Goal: Transaction & Acquisition: Obtain resource

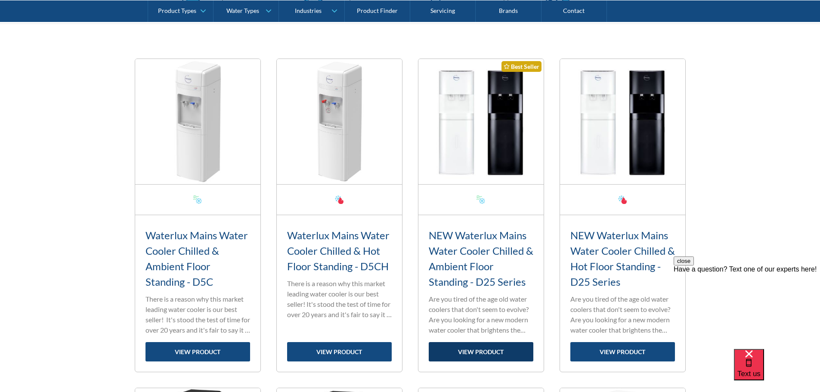
click at [486, 350] on link "view product" at bounding box center [481, 351] width 105 height 19
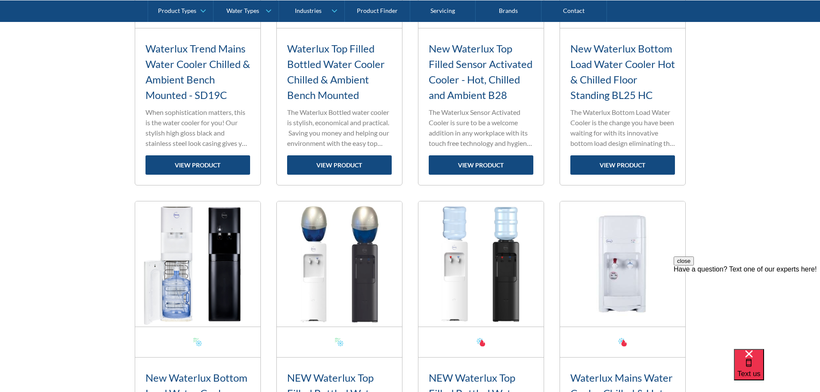
scroll to position [1292, 0]
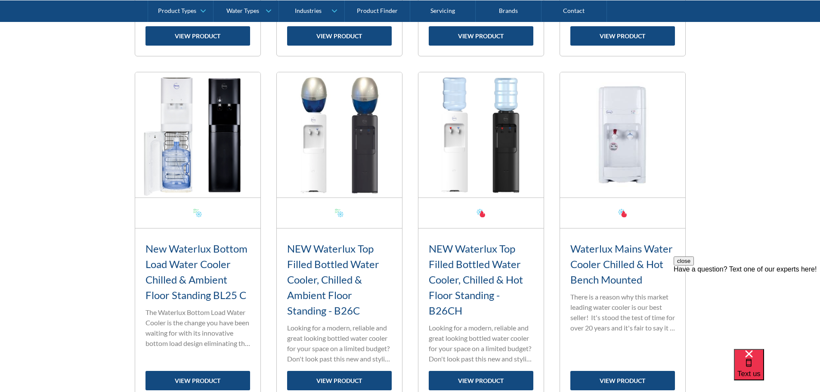
click at [339, 270] on h3 "NEW Waterlux Top Filled Bottled Water Cooler, Chilled & Ambient Floor Standing …" at bounding box center [339, 280] width 105 height 78
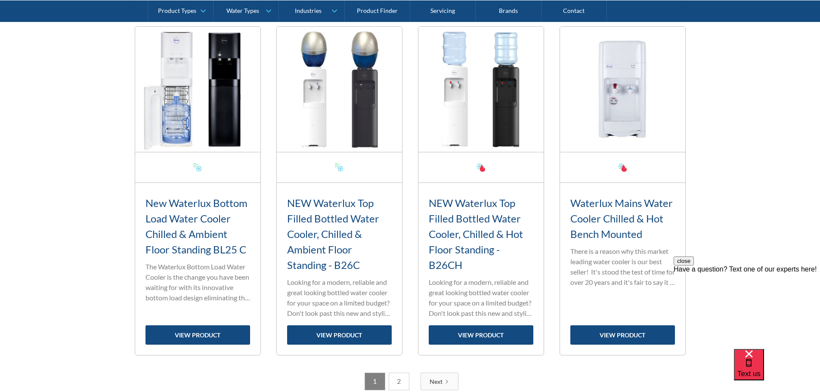
scroll to position [1421, 0]
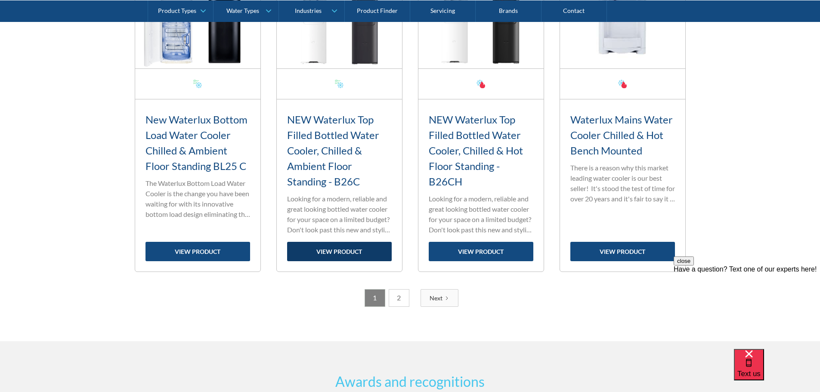
click at [337, 249] on link "view product" at bounding box center [339, 251] width 105 height 19
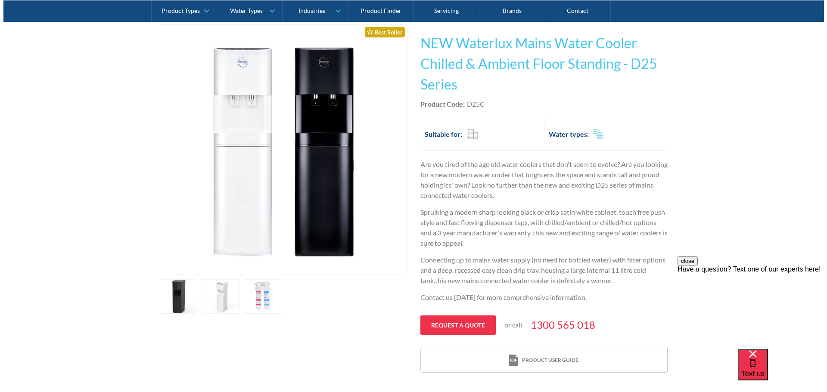
scroll to position [172, 0]
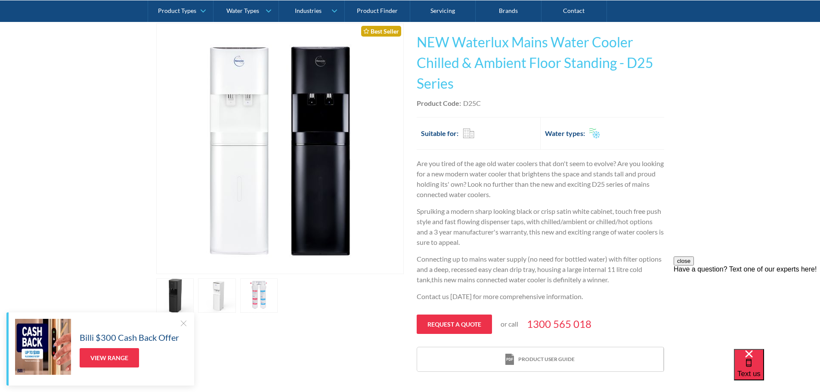
click at [213, 298] on link "open lightbox" at bounding box center [217, 296] width 38 height 34
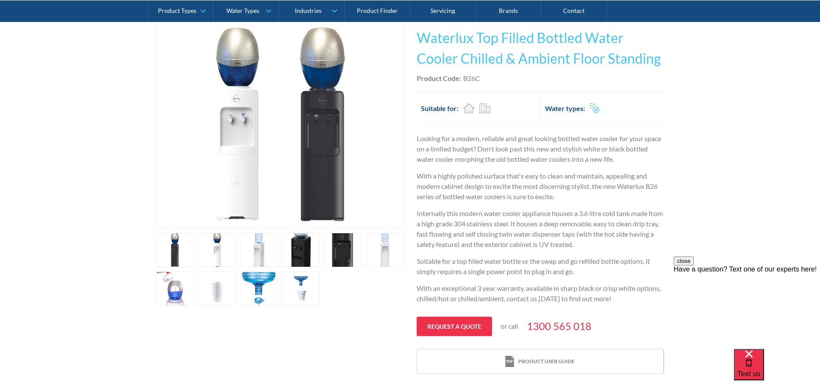
scroll to position [215, 0]
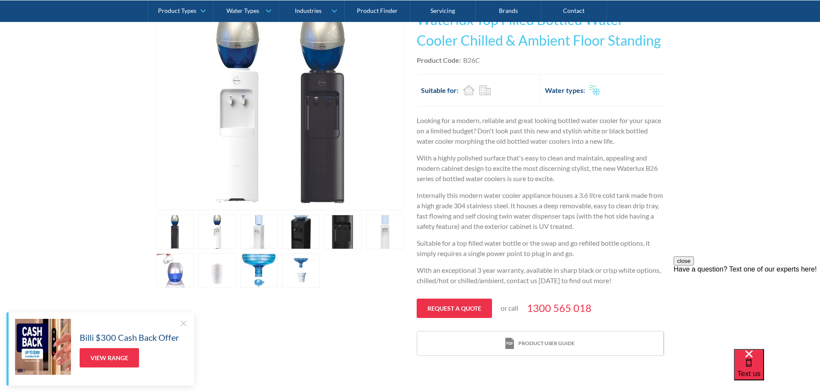
click at [175, 231] on link "open lightbox" at bounding box center [175, 232] width 38 height 34
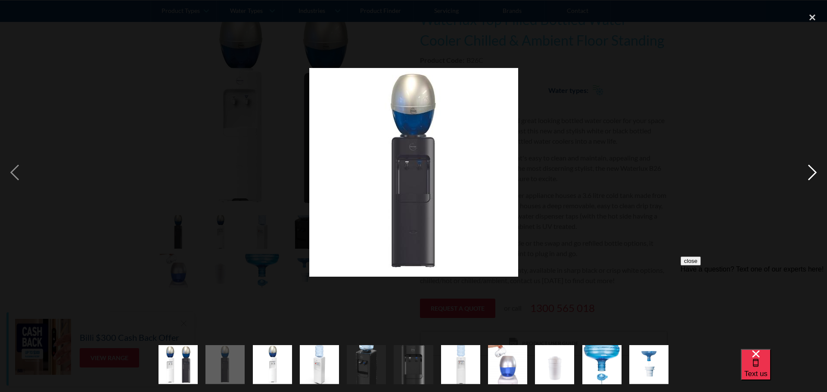
click at [813, 172] on div "next image" at bounding box center [812, 172] width 29 height 329
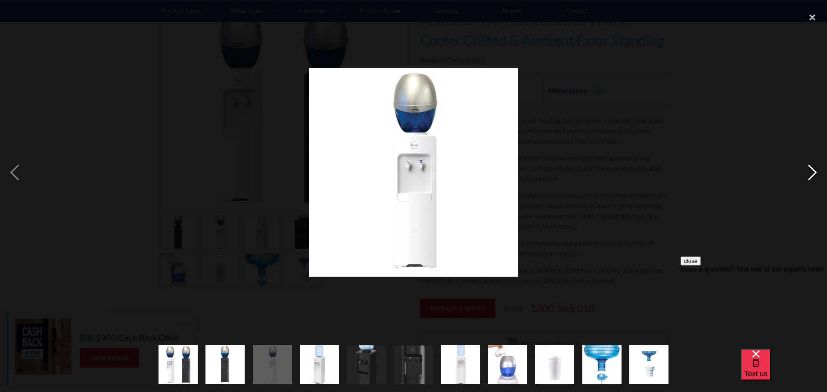
click at [813, 172] on div "next image" at bounding box center [812, 172] width 29 height 329
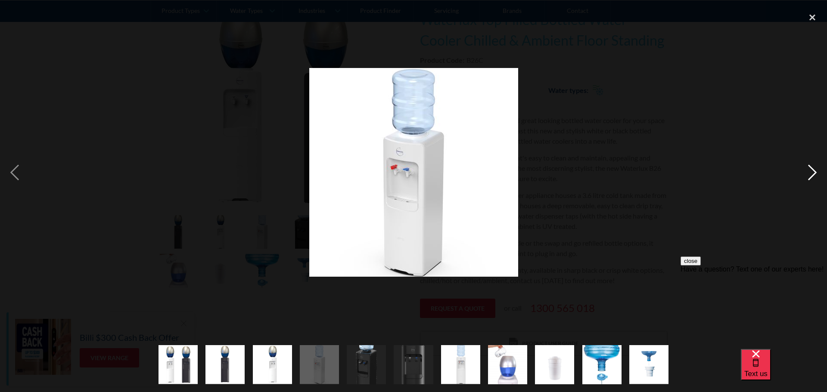
click at [813, 172] on div "next image" at bounding box center [812, 172] width 29 height 329
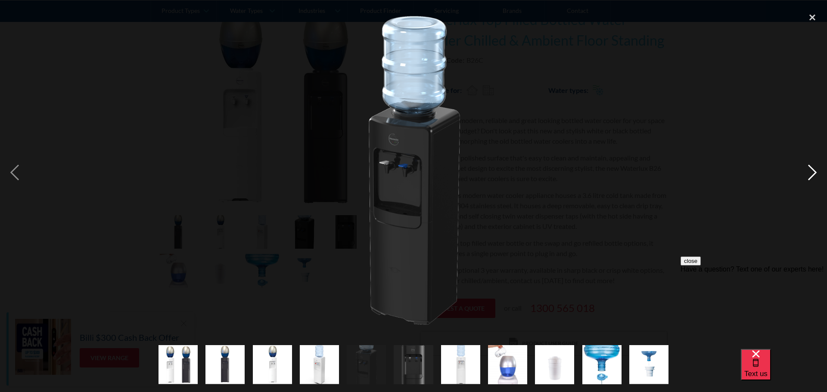
click at [813, 172] on div "next image" at bounding box center [812, 172] width 29 height 329
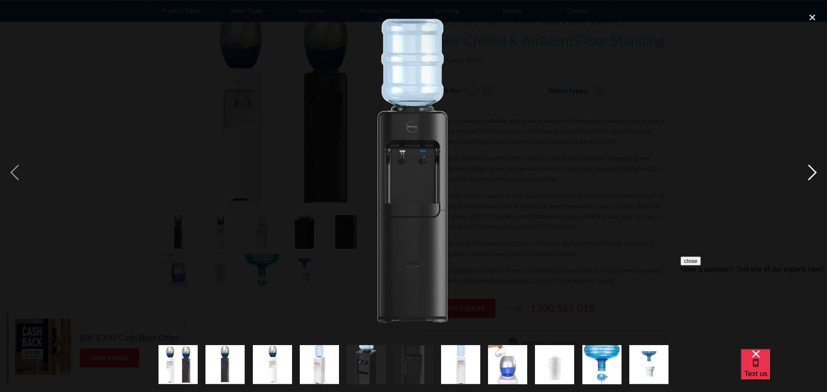
click at [813, 172] on div "next image" at bounding box center [812, 172] width 29 height 329
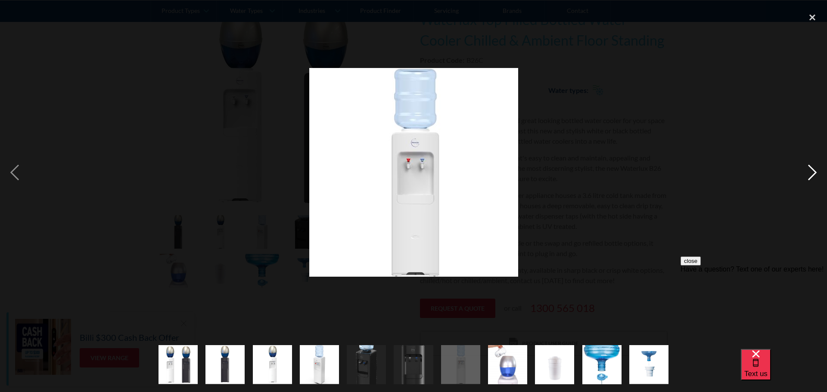
click at [813, 172] on div "next image" at bounding box center [812, 172] width 29 height 329
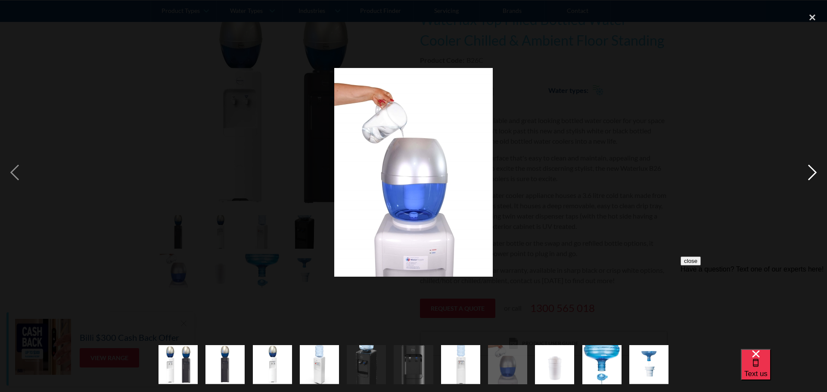
click at [813, 172] on div "next image" at bounding box center [812, 172] width 29 height 329
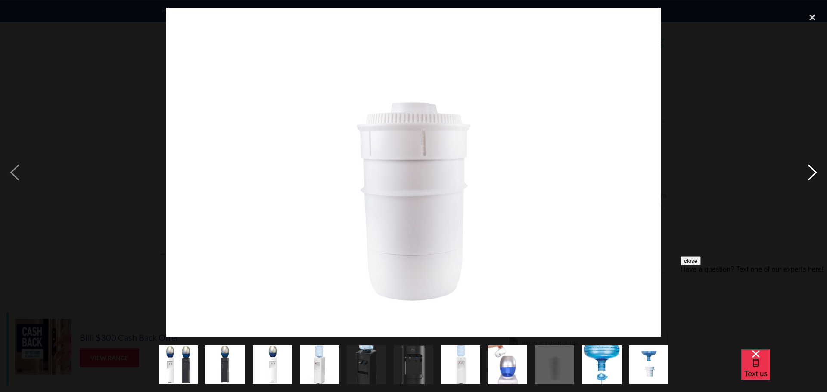
click at [813, 172] on div "next image" at bounding box center [812, 172] width 29 height 329
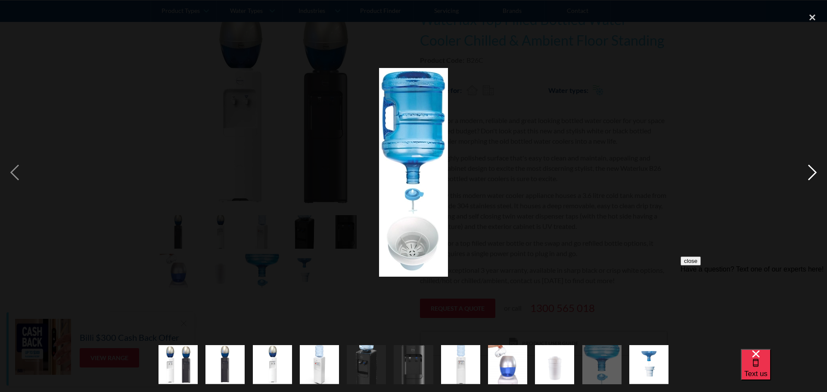
click at [813, 172] on div "next image" at bounding box center [812, 172] width 29 height 329
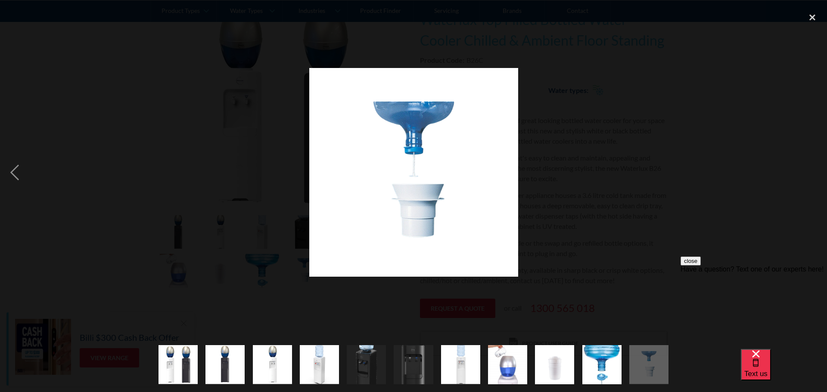
click at [813, 172] on div "next image" at bounding box center [812, 172] width 29 height 329
click at [813, 14] on div "close lightbox" at bounding box center [812, 17] width 29 height 19
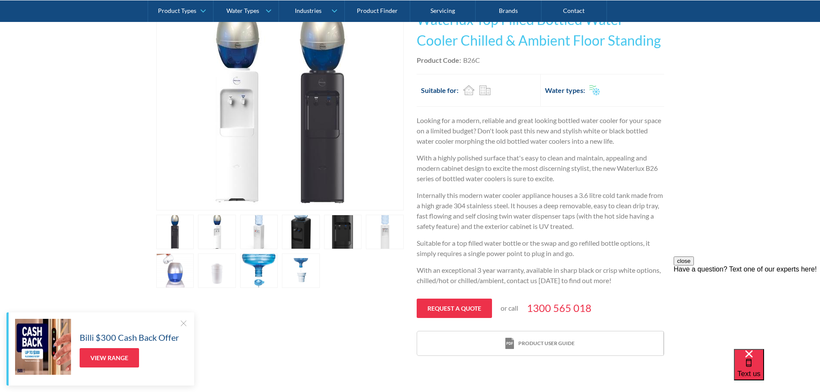
click at [340, 234] on link "open lightbox" at bounding box center [343, 232] width 38 height 34
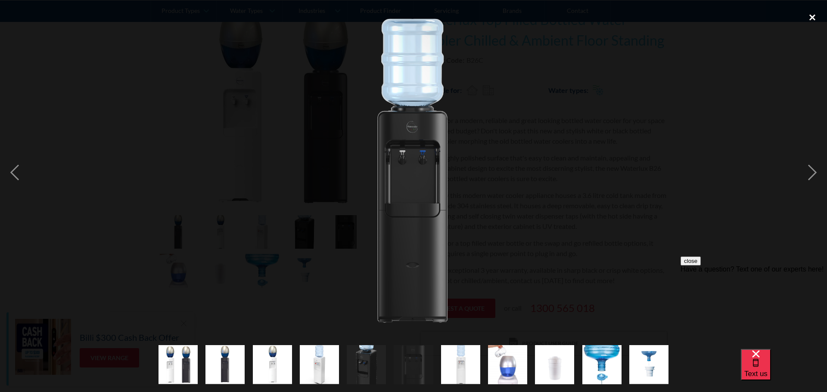
click at [813, 15] on div "close lightbox" at bounding box center [812, 17] width 29 height 19
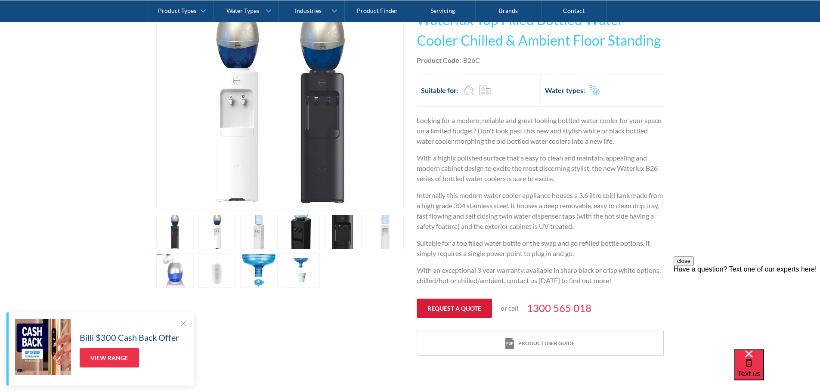
click at [456, 308] on link "Request a quote" at bounding box center [454, 308] width 75 height 19
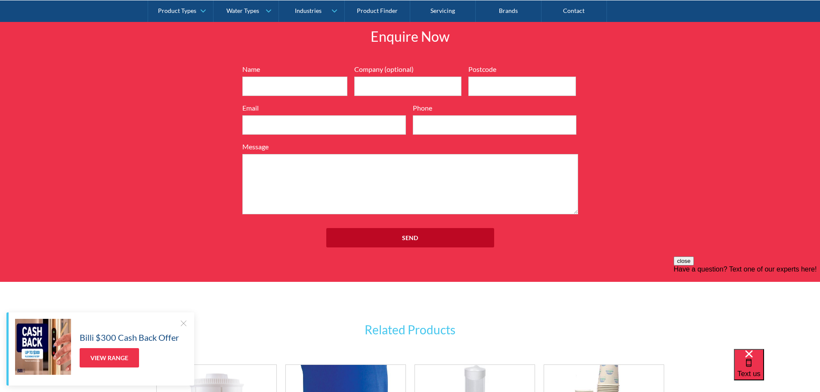
scroll to position [1092, 0]
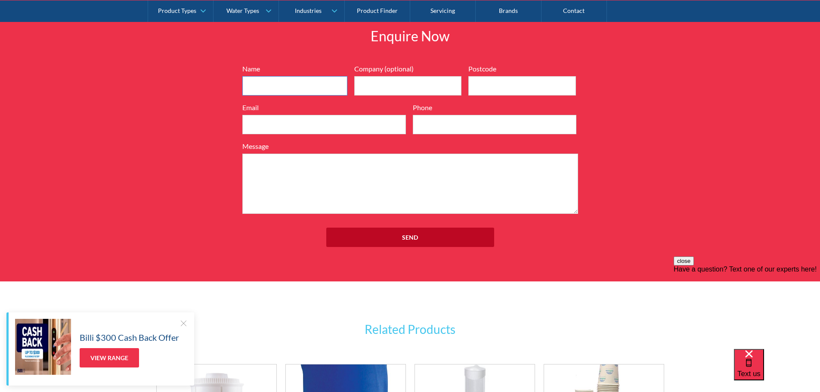
click at [256, 77] on input "Name" at bounding box center [294, 85] width 105 height 19
type input "Malcolm SMC"
type input "Masonic Investments"
type input "2000"
type input "Malcolm@smcfc.com.au"
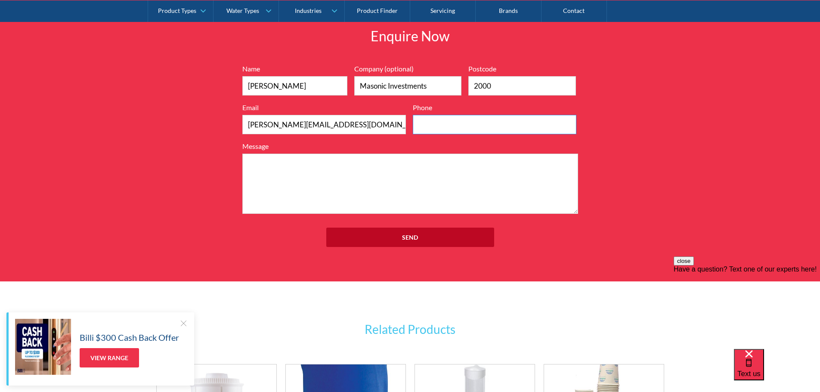
type input "0418767945"
click at [434, 86] on input "Masonic Investments" at bounding box center [408, 85] width 108 height 19
type input "M"
type input "Sydney Masonic Centre"
click at [266, 162] on textarea "Message" at bounding box center [410, 184] width 336 height 60
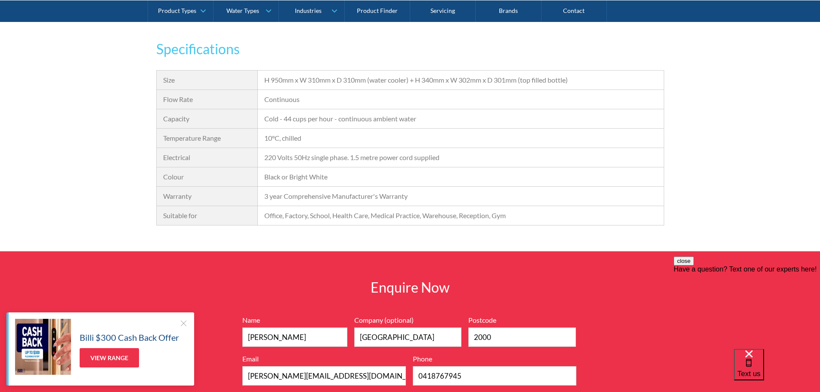
scroll to position [1006, 0]
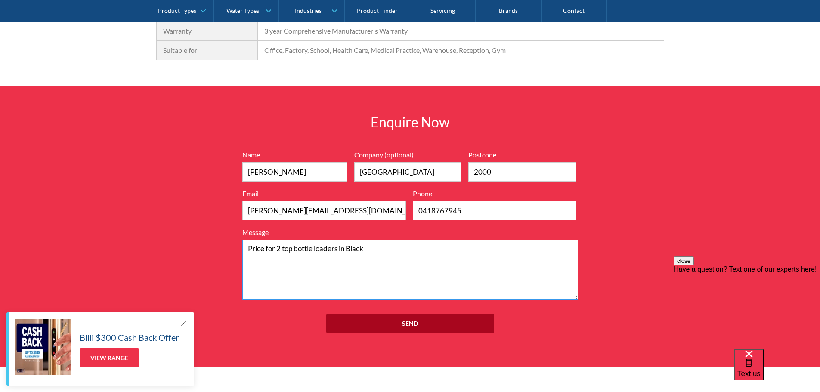
type textarea "Price for 2 top bottle loaders in Black"
click at [422, 323] on input "Send" at bounding box center [410, 323] width 168 height 19
